Goal: Check status: Check status

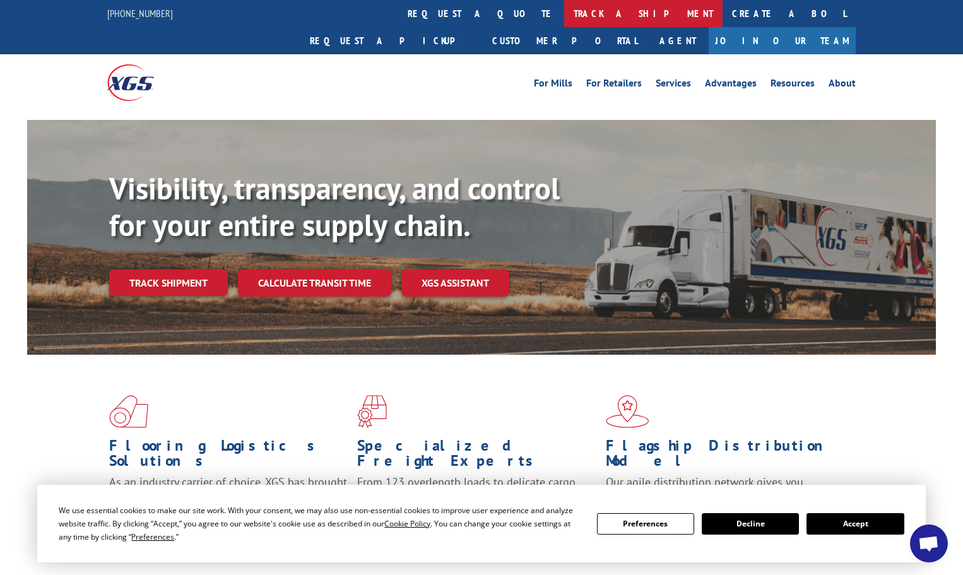
click at [564, 16] on link "track a shipment" at bounding box center [643, 13] width 158 height 27
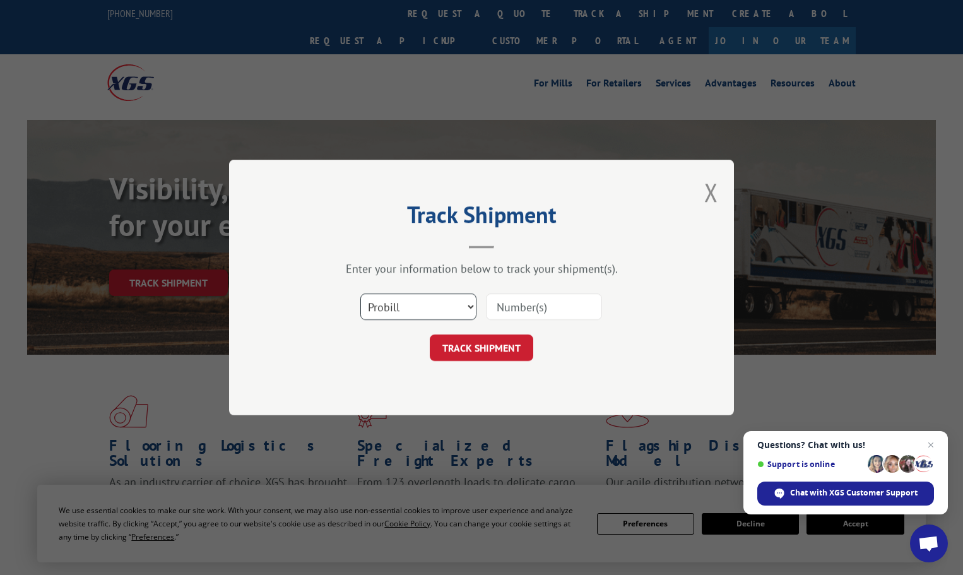
click at [469, 301] on select "Select category... Probill BOL PO" at bounding box center [418, 307] width 116 height 27
select select "po"
click at [360, 294] on select "Select category... Probill BOL PO" at bounding box center [418, 307] width 116 height 27
click at [516, 306] on input at bounding box center [544, 307] width 116 height 27
paste input "08538029"
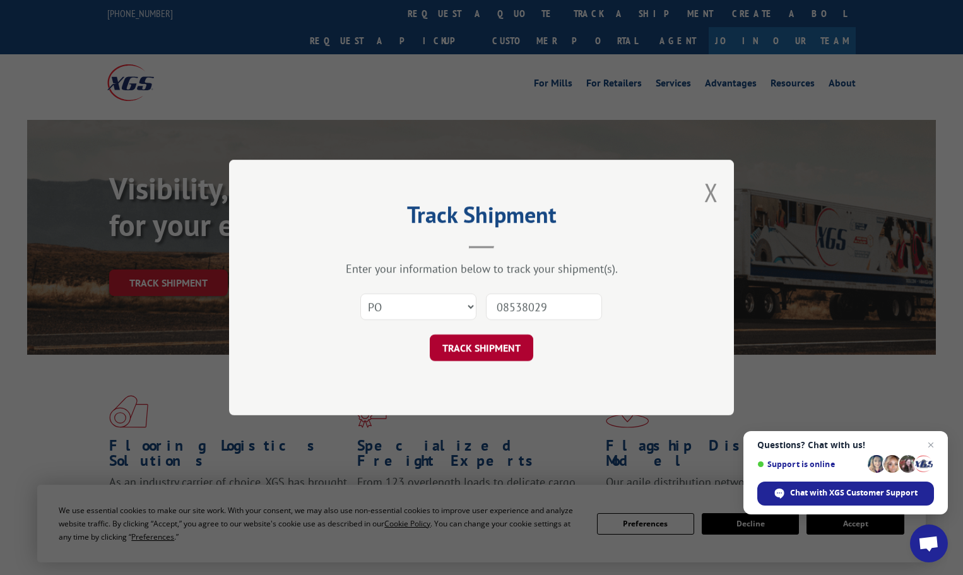
type input "08538029"
click at [497, 342] on button "TRACK SHIPMENT" at bounding box center [482, 348] width 104 height 27
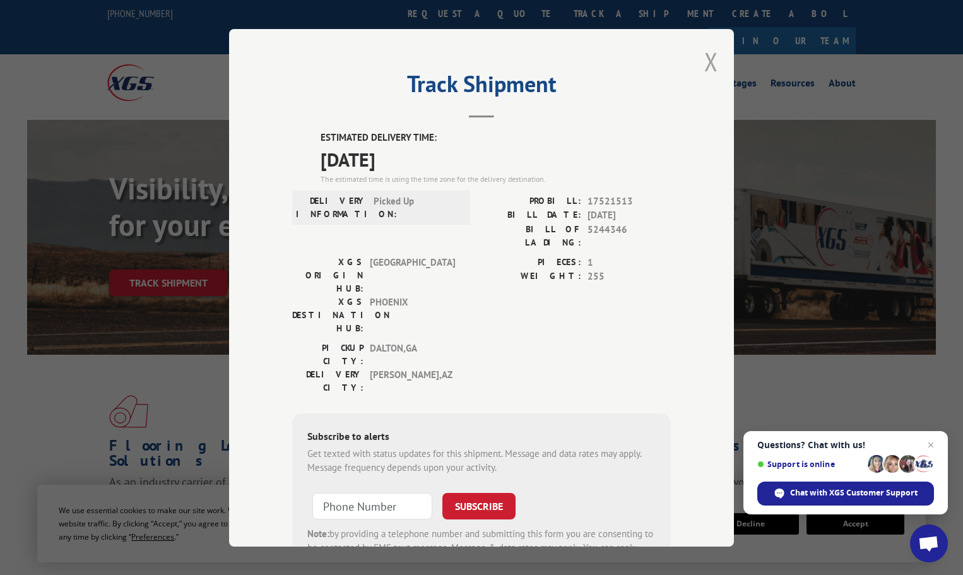
click at [708, 56] on button "Close modal" at bounding box center [711, 61] width 14 height 33
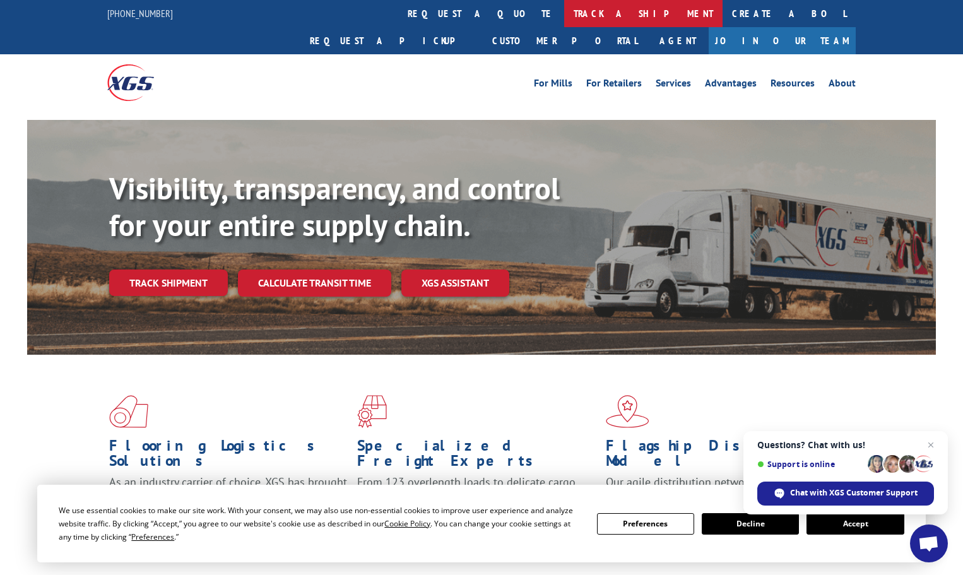
click at [564, 12] on link "track a shipment" at bounding box center [643, 13] width 158 height 27
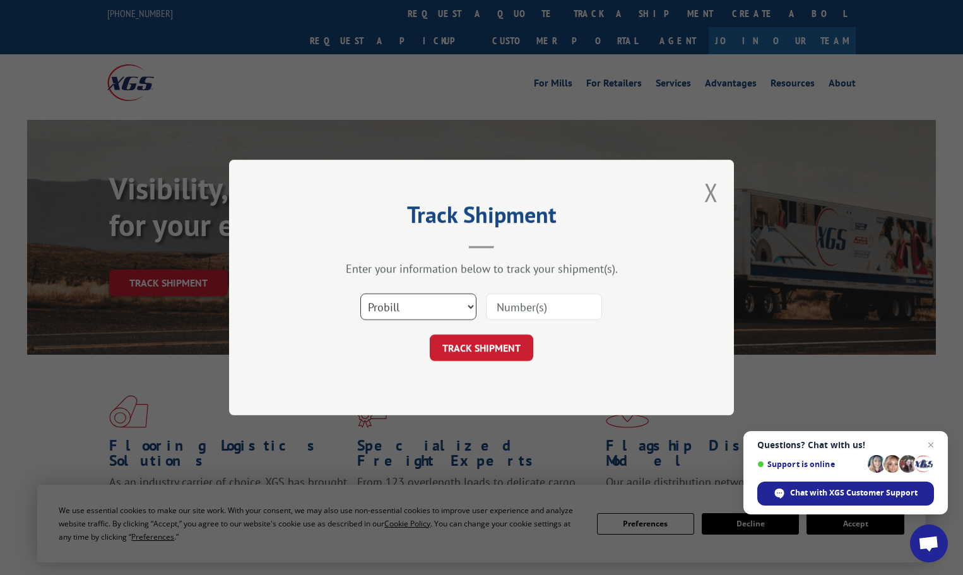
click at [398, 303] on select "Select category... Probill BOL PO" at bounding box center [418, 307] width 116 height 27
select select "po"
click at [360, 294] on select "Select category... Probill BOL PO" at bounding box center [418, 307] width 116 height 27
click at [518, 301] on input at bounding box center [544, 307] width 116 height 27
paste input "08538029"
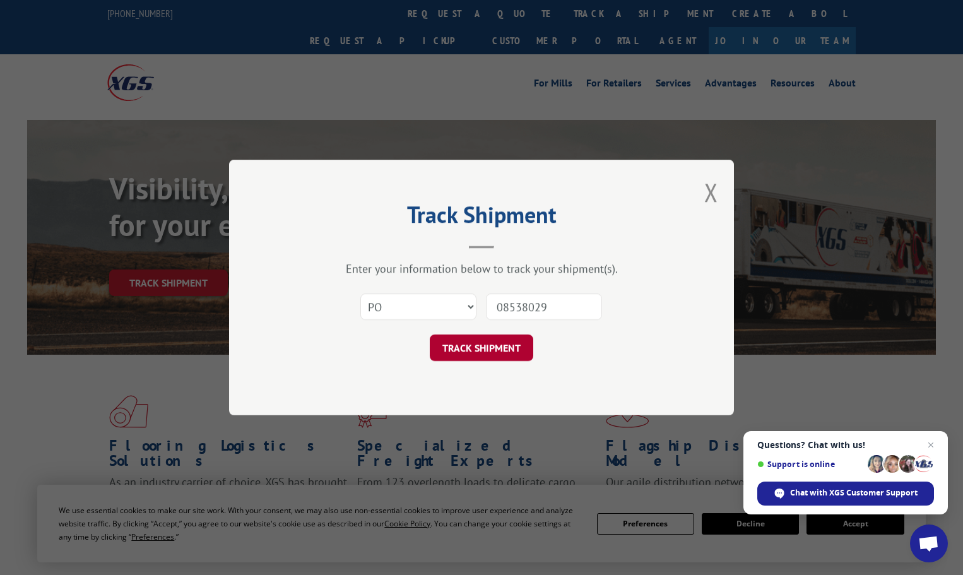
type input "08538029"
click at [505, 344] on button "TRACK SHIPMENT" at bounding box center [482, 348] width 104 height 27
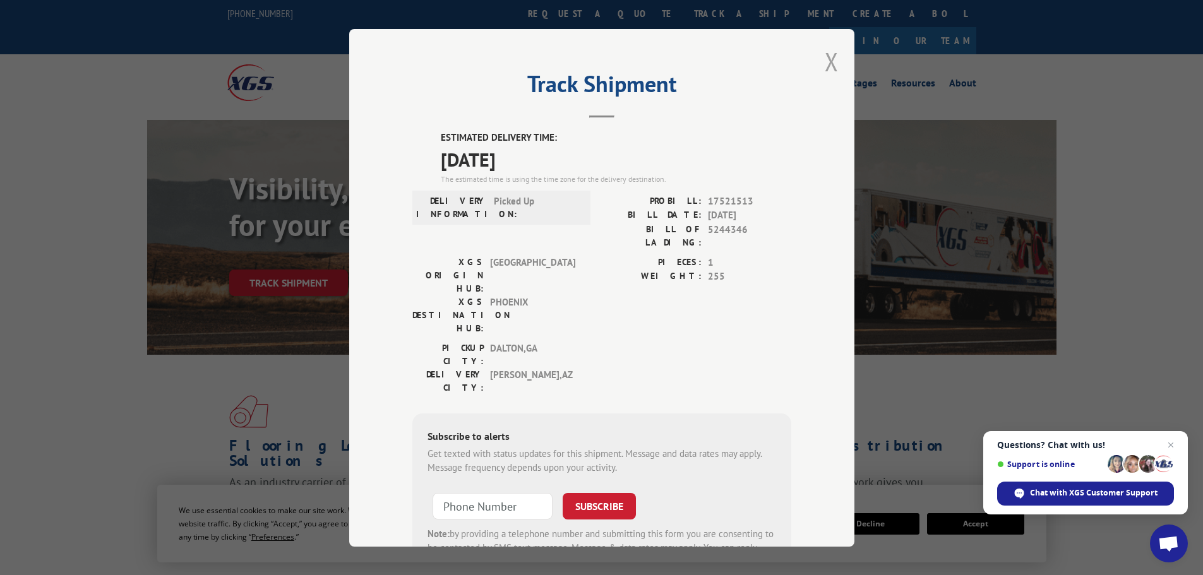
click at [828, 62] on button "Close modal" at bounding box center [831, 61] width 14 height 33
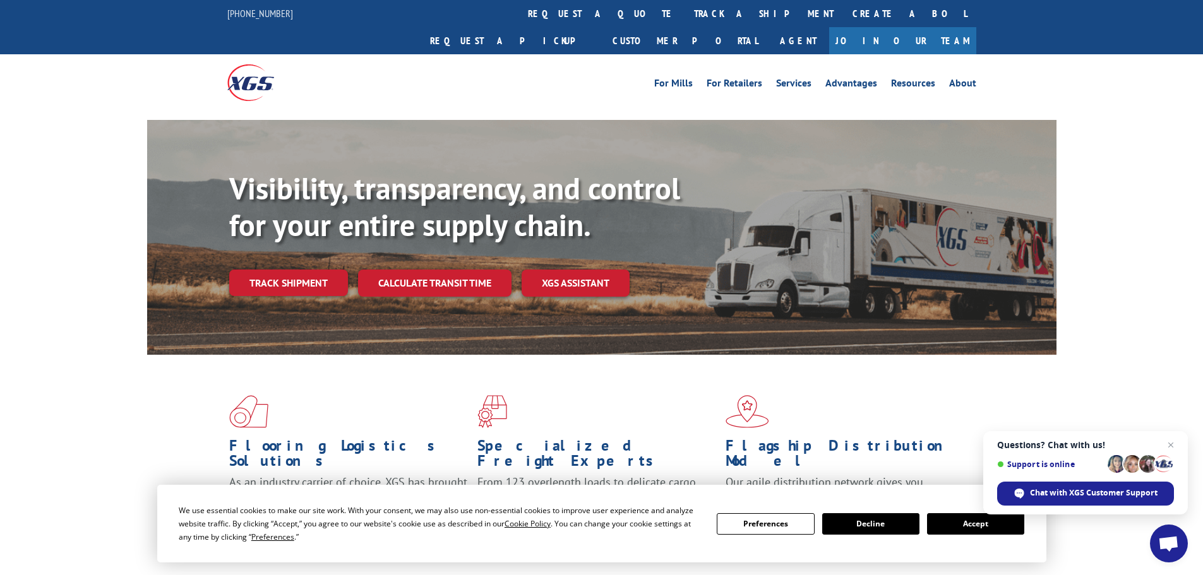
click at [963, 530] on button "Accept" at bounding box center [975, 523] width 97 height 21
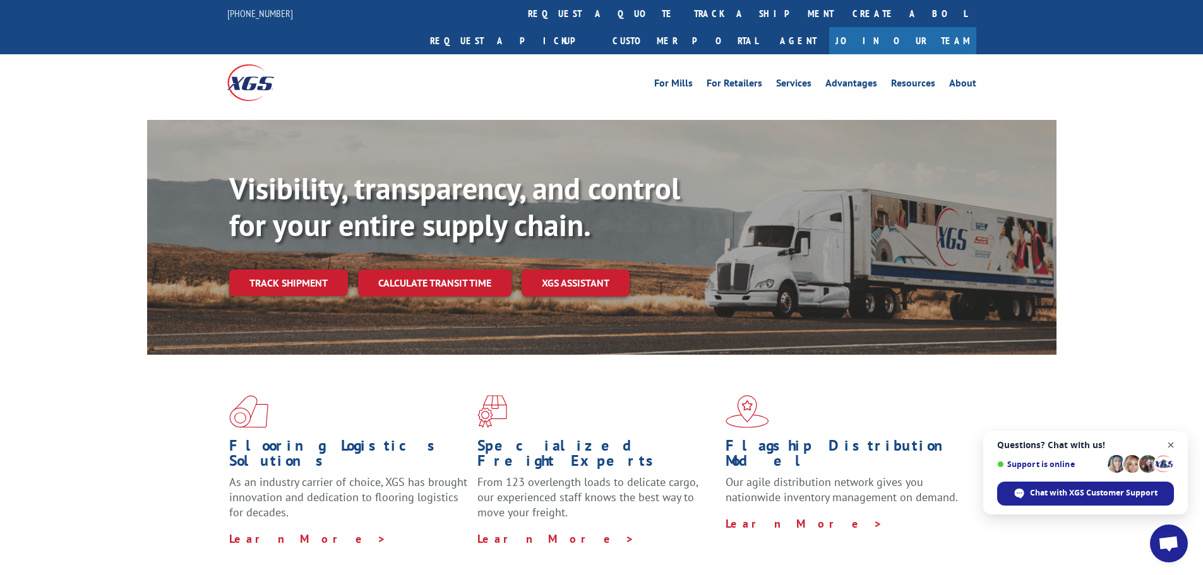
click at [963, 439] on span "Close chat" at bounding box center [1171, 445] width 16 height 16
